Goal: Information Seeking & Learning: Learn about a topic

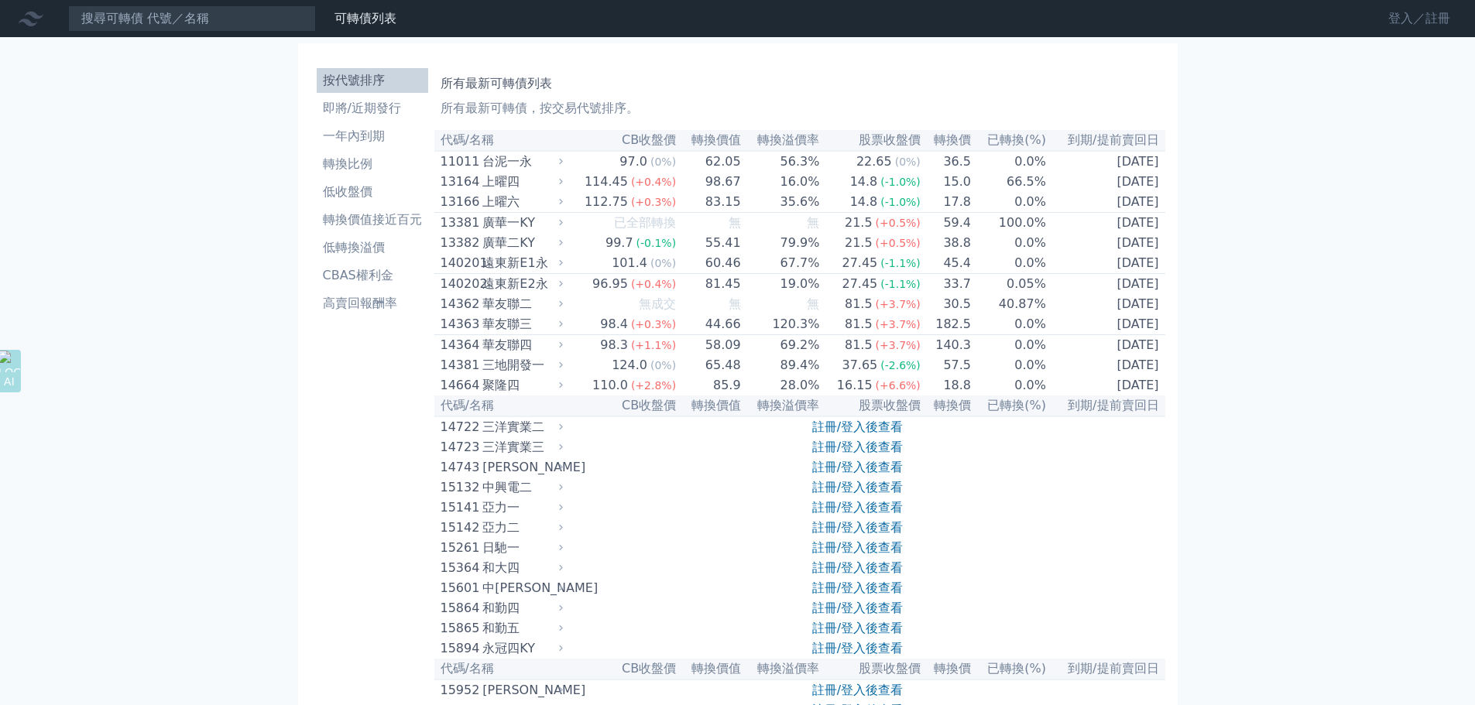
click at [1395, 23] on link "登入／註冊" at bounding box center [1419, 18] width 87 height 25
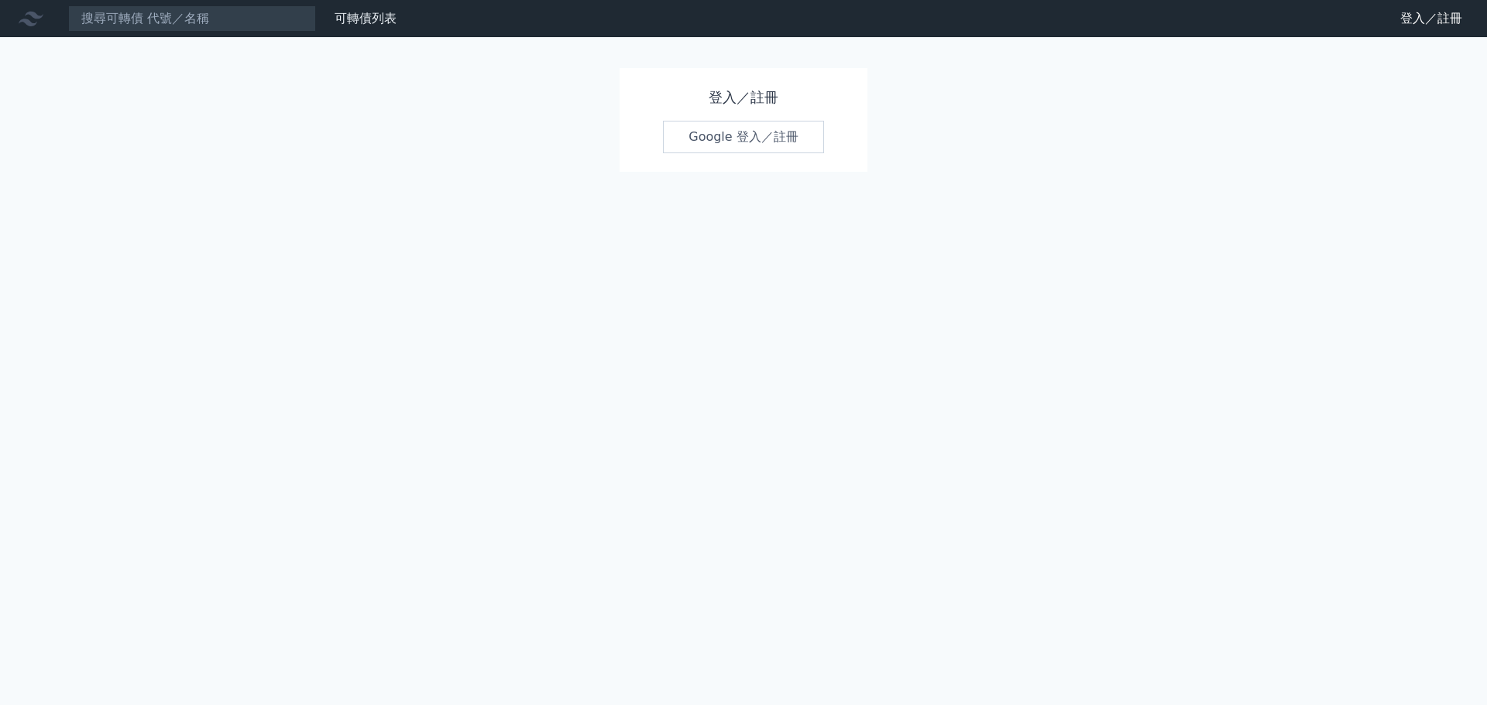
click at [705, 134] on link "Google 登入／註冊" at bounding box center [743, 137] width 161 height 33
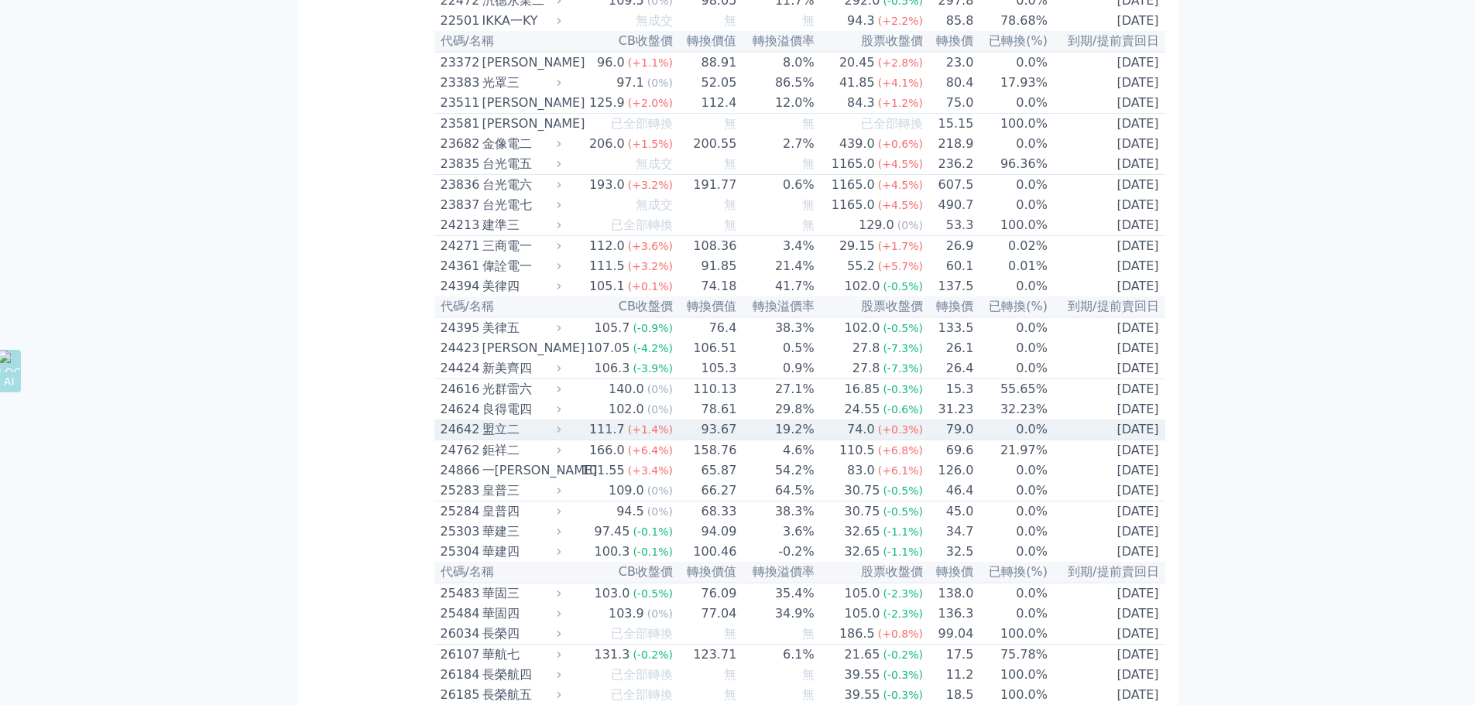
scroll to position [1239, 0]
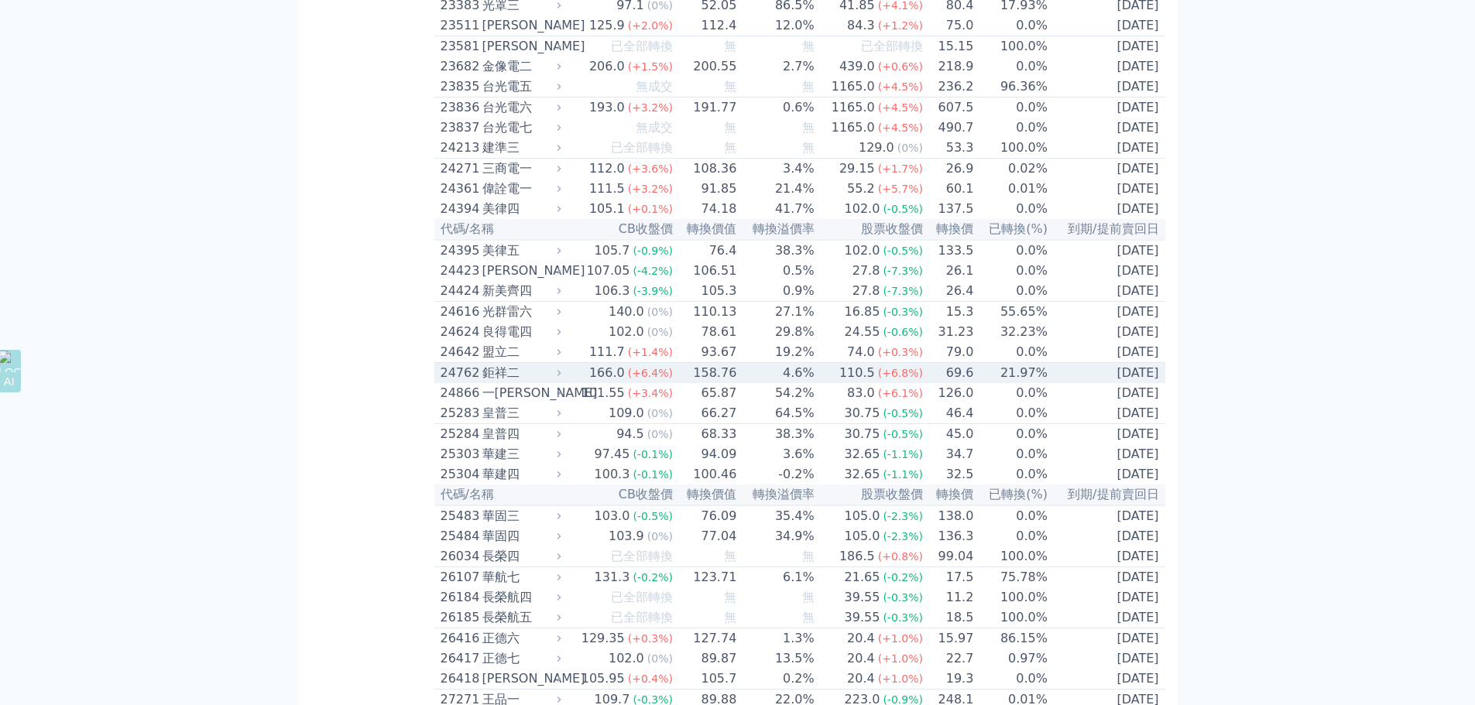
click at [487, 383] on div "鉅祥二" at bounding box center [520, 373] width 76 height 19
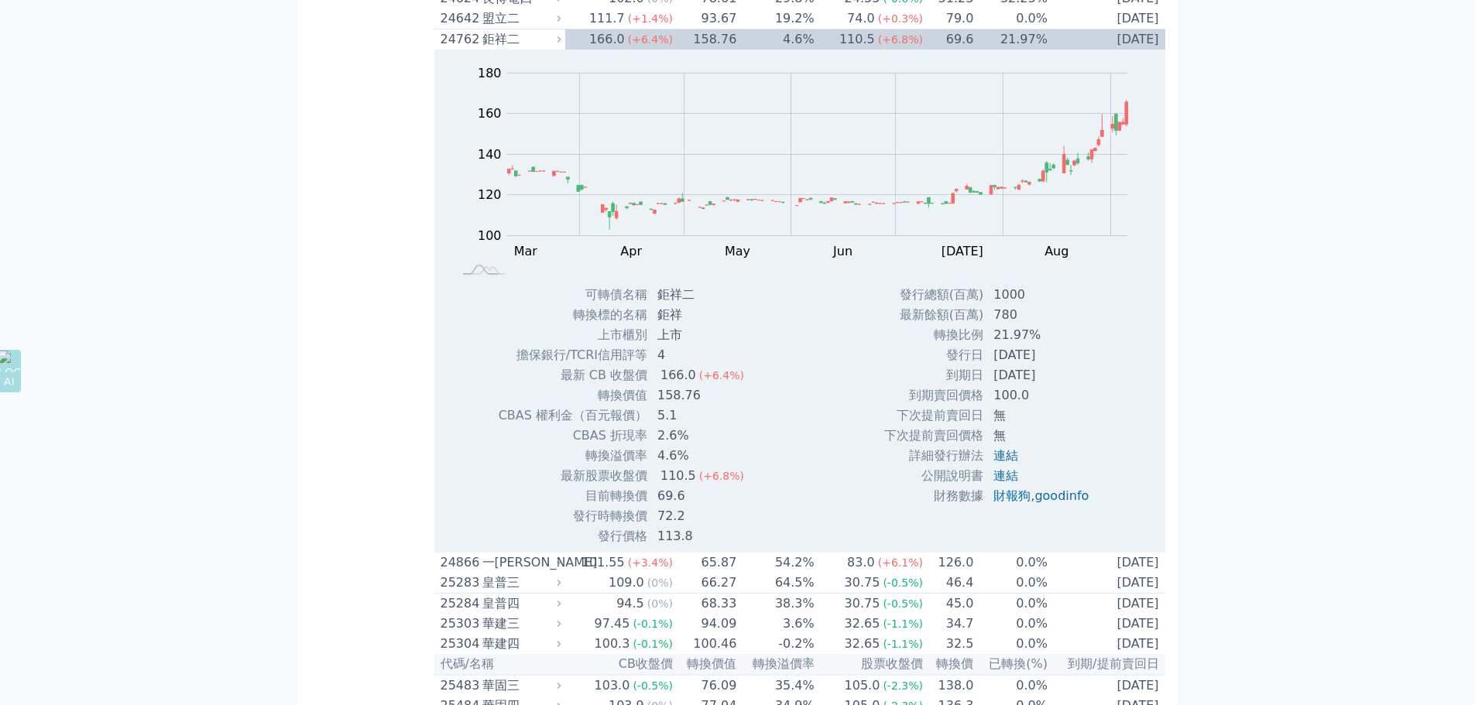
scroll to position [1549, 0]
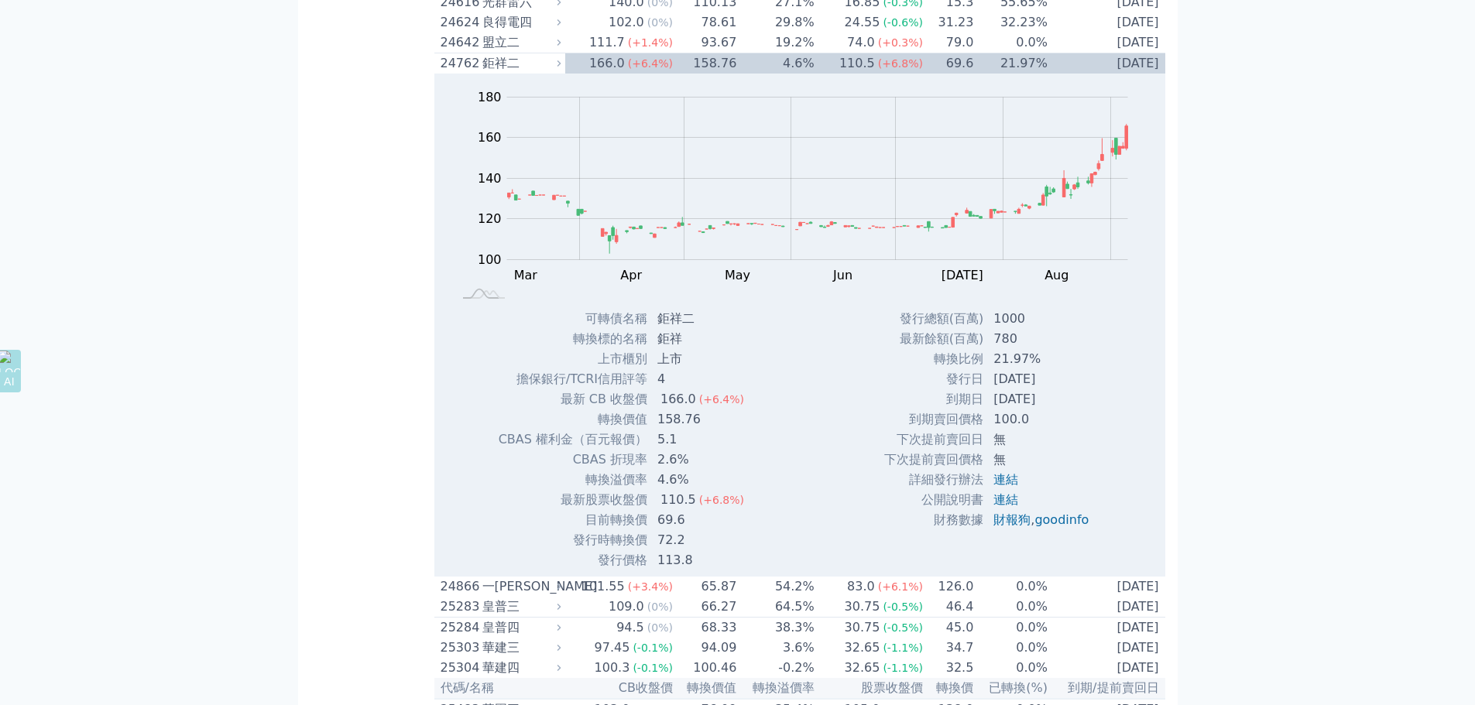
drag, startPoint x: 198, startPoint y: 237, endPoint x: 123, endPoint y: 246, distance: 75.7
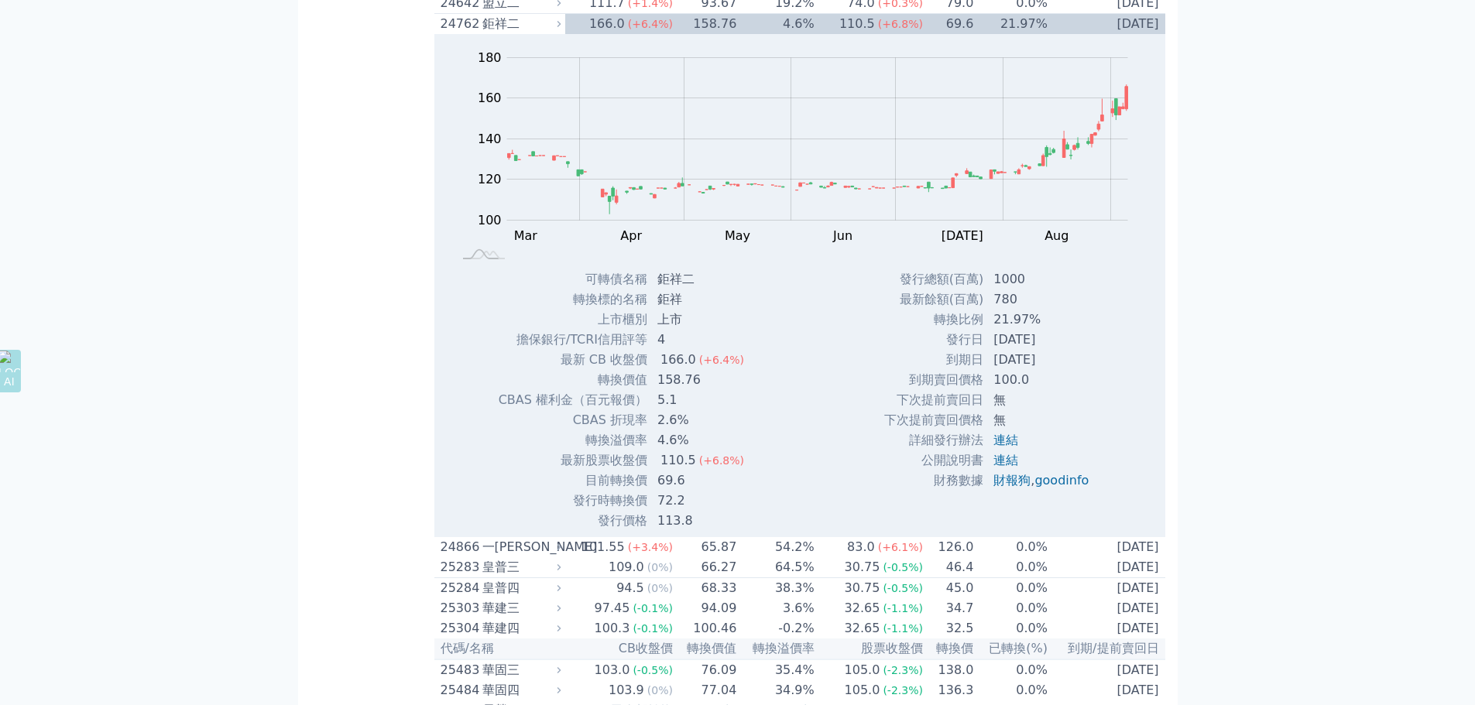
scroll to position [1626, 0]
